Goal: Navigation & Orientation: Find specific page/section

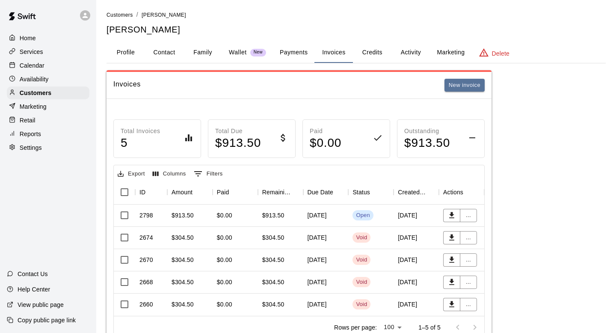
click at [152, 101] on div "Total Invoices 5 Total Due $ 913.50 Paid $ 0.00 Outstanding $ 913.50 Export Col…" at bounding box center [299, 224] width 385 height 250
click at [58, 90] on div "Customers" at bounding box center [48, 92] width 83 height 13
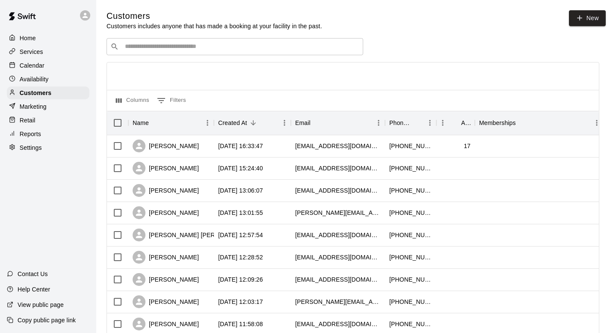
click at [41, 59] on div "Calendar" at bounding box center [48, 65] width 83 height 13
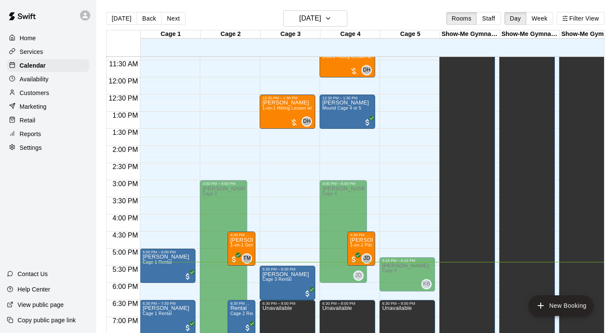
scroll to position [536, 0]
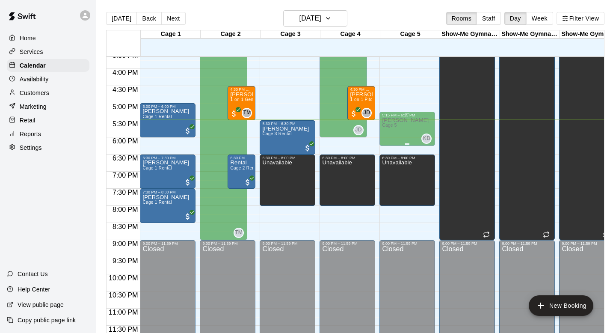
click at [403, 133] on div "[PERSON_NAME] Cage 5" at bounding box center [405, 283] width 47 height 333
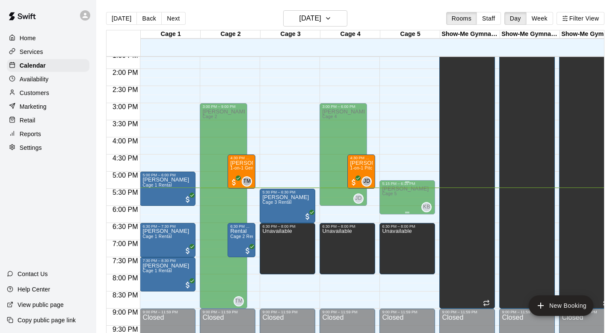
scroll to position [463, 0]
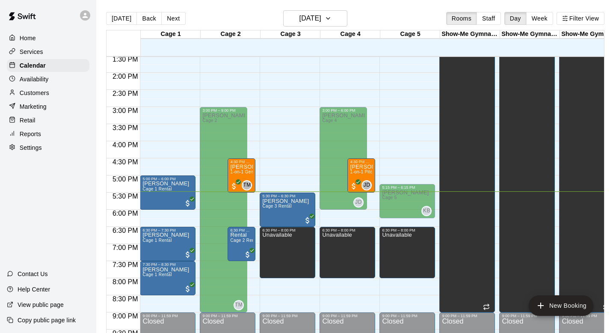
click at [197, 23] on div "[DATE] Back [DATE][DATE] Rooms Staff Day Week Filter View" at bounding box center [355, 20] width 498 height 20
click at [47, 320] on p "Copy public page link" at bounding box center [47, 320] width 58 height 9
